Goal: Task Accomplishment & Management: Use online tool/utility

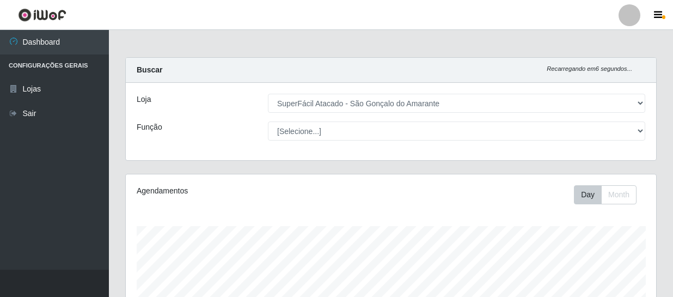
select select "408"
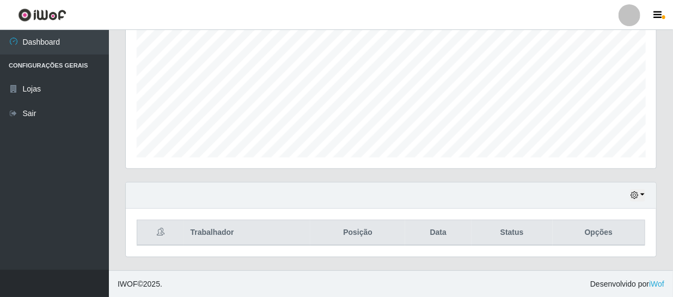
scroll to position [544174, 543869]
click at [636, 194] on icon "button" at bounding box center [634, 195] width 8 height 8
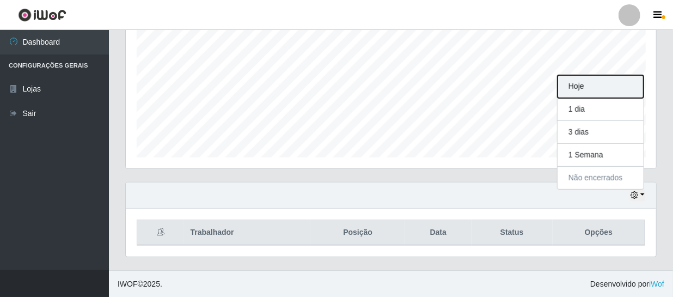
click at [613, 89] on button "Hoje" at bounding box center [600, 86] width 86 height 23
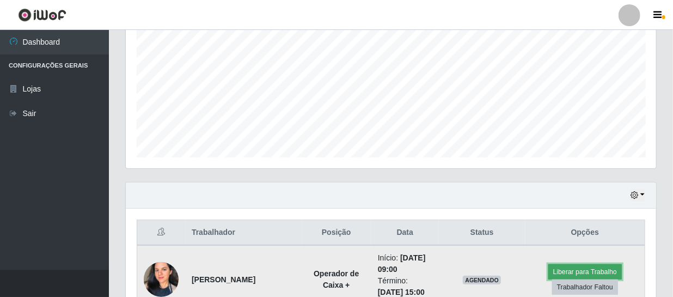
click at [594, 267] on button "Liberar para Trabalho" at bounding box center [584, 271] width 73 height 15
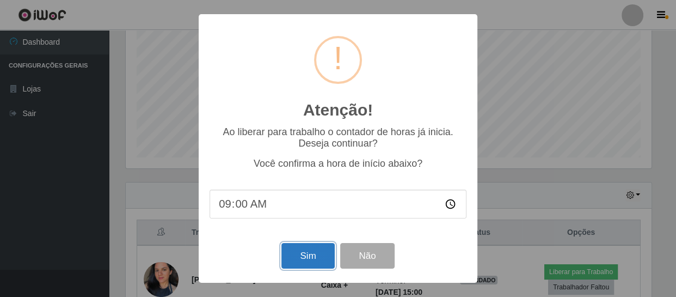
click at [295, 254] on button "Sim" at bounding box center [307, 256] width 53 height 26
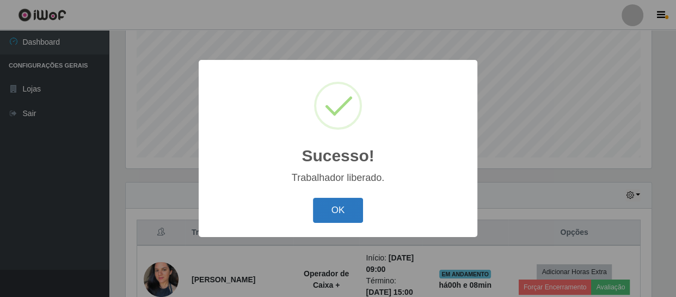
click at [346, 203] on button "OK" at bounding box center [338, 211] width 51 height 26
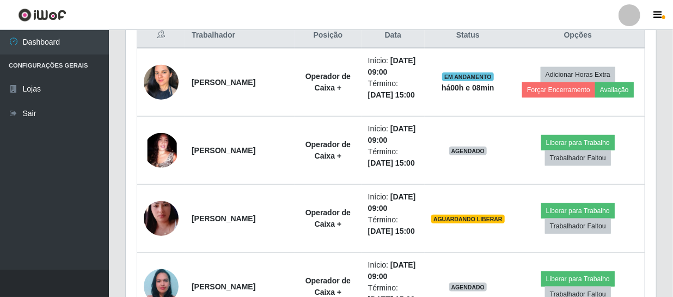
scroll to position [430, 0]
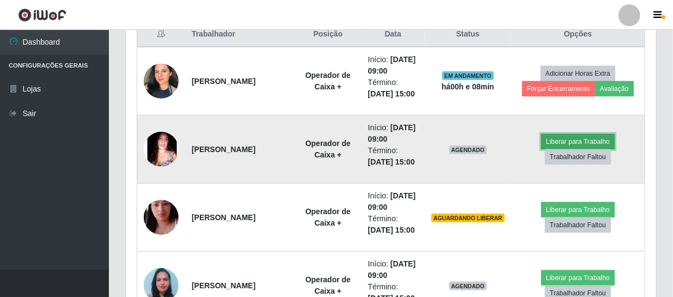
click at [562, 141] on button "Liberar para Trabalho" at bounding box center [577, 141] width 73 height 15
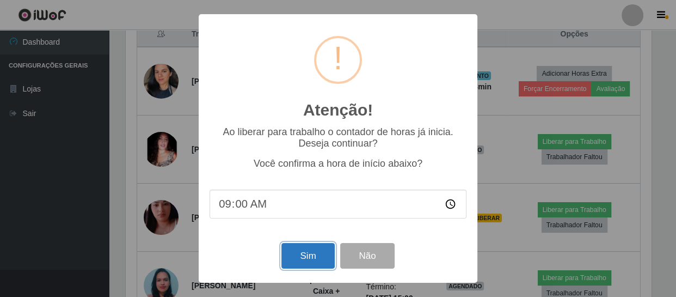
click at [312, 254] on button "Sim" at bounding box center [307, 256] width 53 height 26
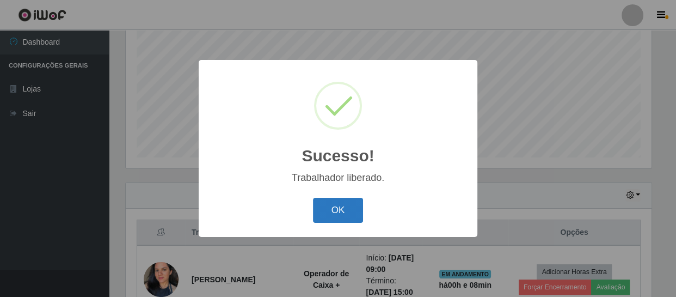
click at [329, 208] on button "OK" at bounding box center [338, 211] width 51 height 26
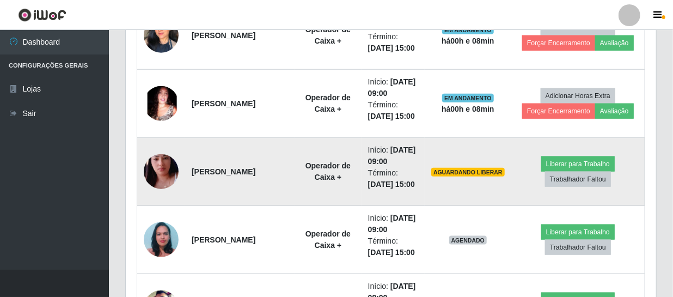
scroll to position [479, 0]
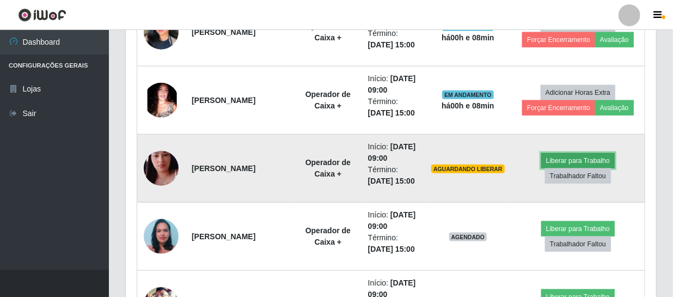
click at [562, 158] on button "Liberar para Trabalho" at bounding box center [577, 160] width 73 height 15
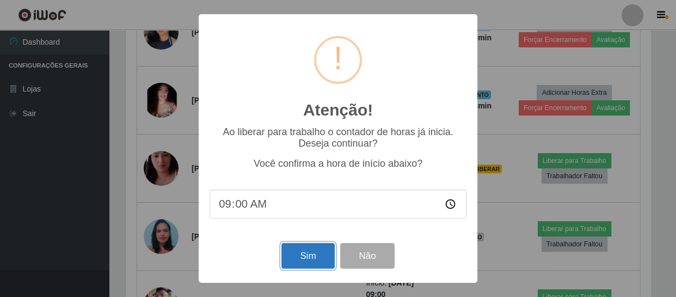
click at [296, 255] on button "Sim" at bounding box center [307, 256] width 53 height 26
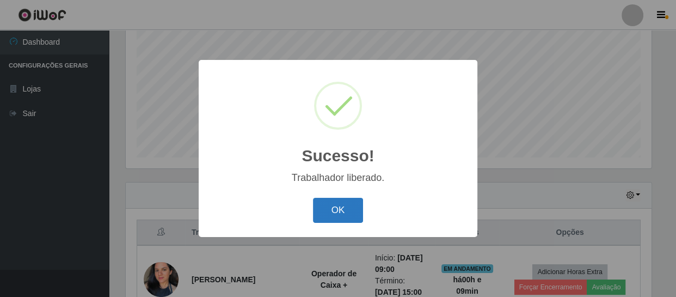
click at [342, 210] on button "OK" at bounding box center [338, 211] width 51 height 26
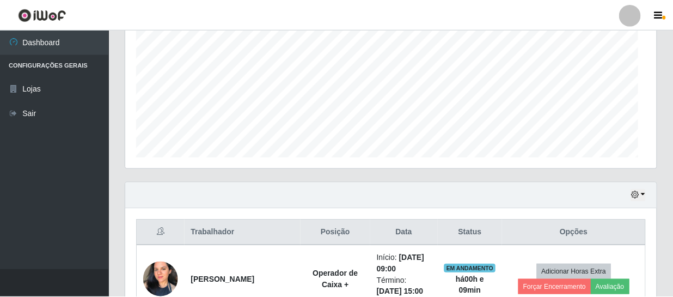
scroll to position [0, 0]
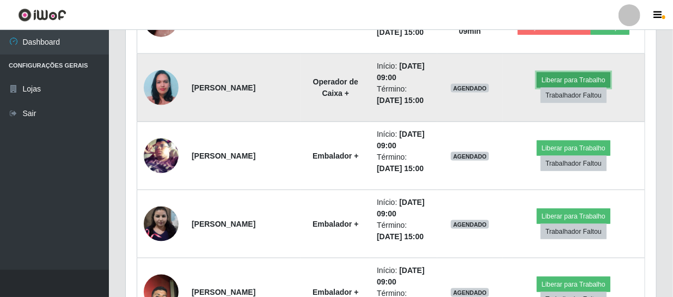
click at [559, 76] on button "Liberar para Trabalho" at bounding box center [573, 79] width 73 height 15
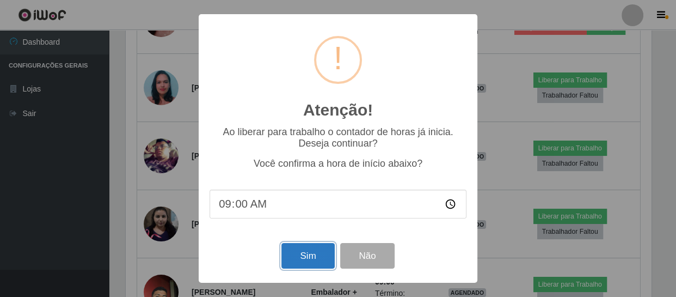
click at [310, 261] on button "Sim" at bounding box center [307, 256] width 53 height 26
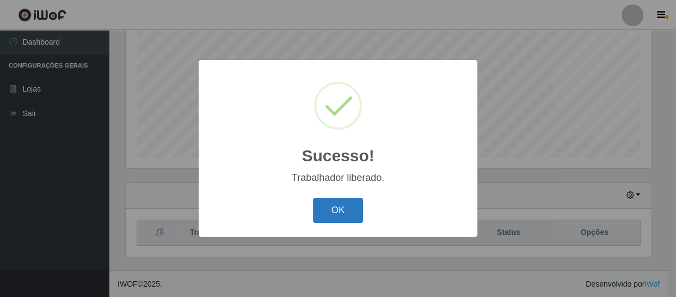
click at [332, 213] on button "OK" at bounding box center [338, 211] width 51 height 26
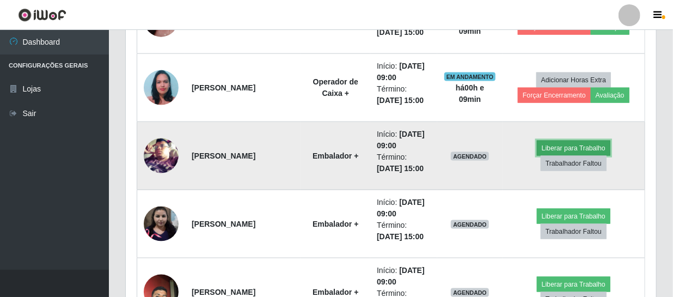
click at [555, 147] on button "Liberar para Trabalho" at bounding box center [573, 147] width 73 height 15
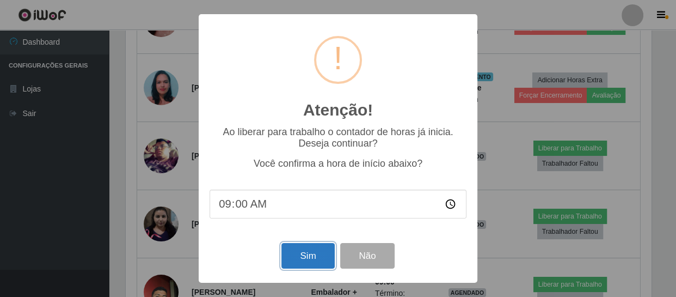
click at [302, 252] on button "Sim" at bounding box center [307, 256] width 53 height 26
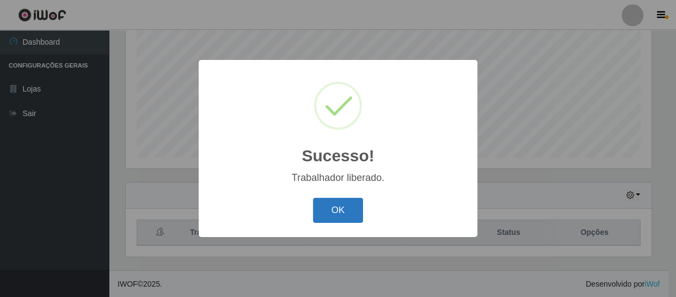
click at [334, 203] on button "OK" at bounding box center [338, 211] width 51 height 26
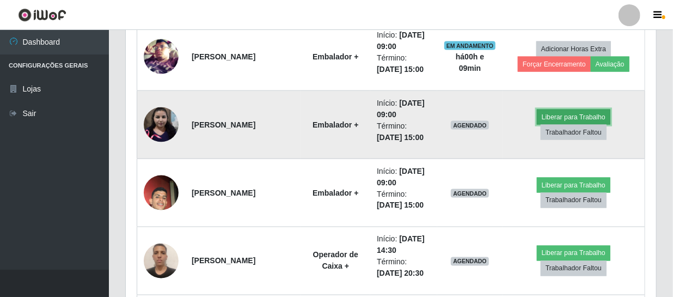
click at [560, 113] on button "Liberar para Trabalho" at bounding box center [573, 116] width 73 height 15
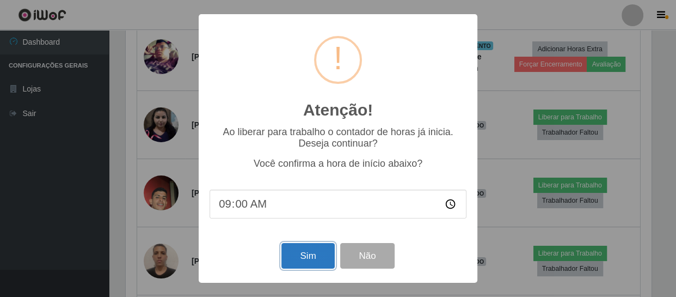
click at [302, 261] on button "Sim" at bounding box center [307, 256] width 53 height 26
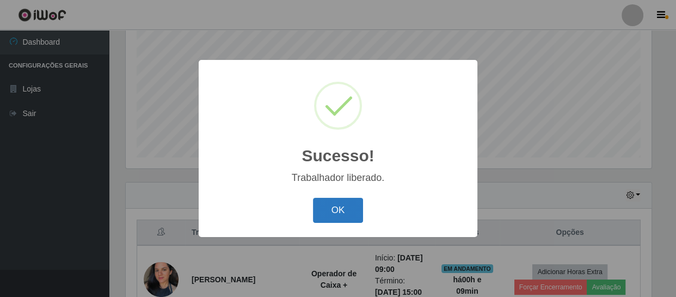
click at [335, 212] on button "OK" at bounding box center [338, 211] width 51 height 26
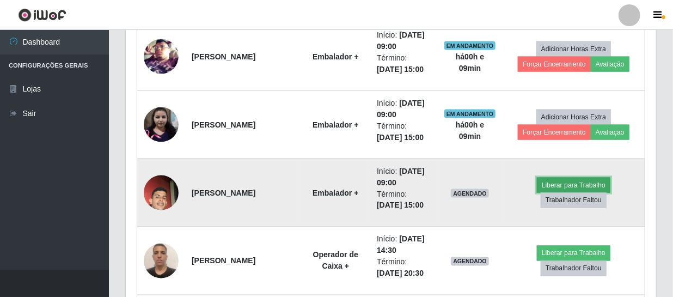
click at [555, 182] on button "Liberar para Trabalho" at bounding box center [573, 184] width 73 height 15
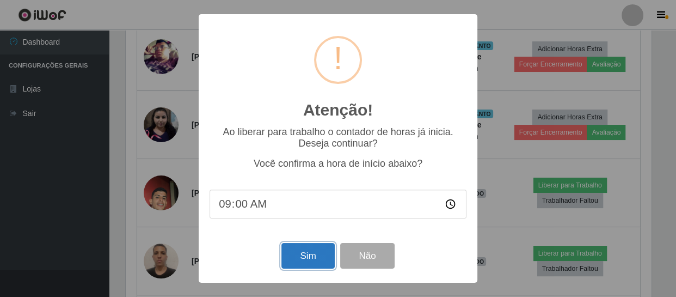
click at [307, 259] on button "Sim" at bounding box center [307, 256] width 53 height 26
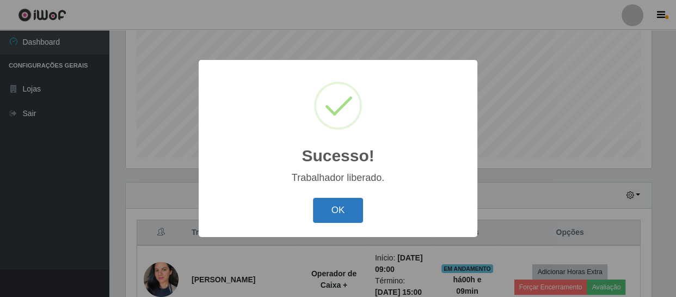
click at [344, 207] on button "OK" at bounding box center [338, 211] width 51 height 26
